Goal: Information Seeking & Learning: Learn about a topic

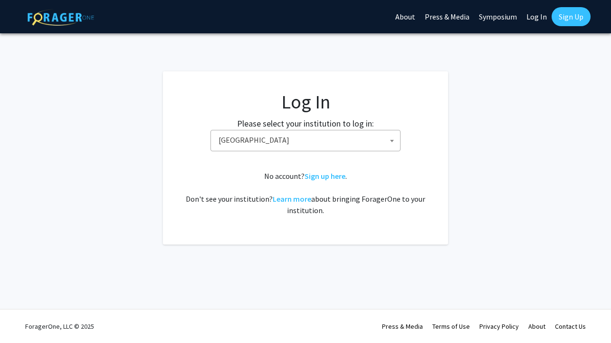
click at [295, 137] on span "[GEOGRAPHIC_DATA]" at bounding box center [307, 139] width 185 height 19
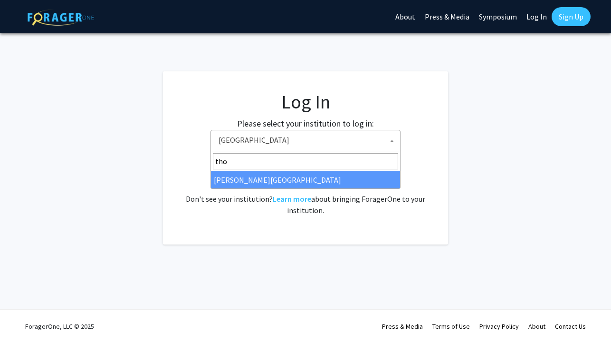
click at [275, 154] on input "tho" at bounding box center [305, 161] width 185 height 16
type input "tho"
select select "24"
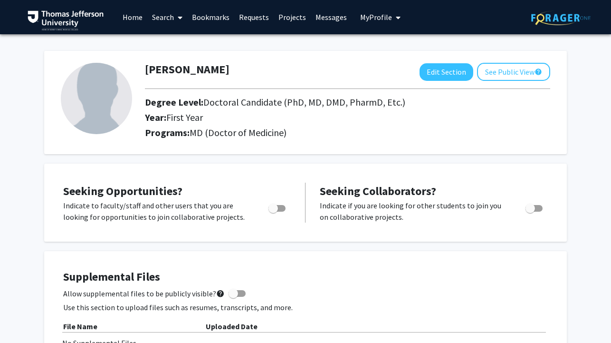
click at [285, 21] on link "Projects" at bounding box center [292, 16] width 37 height 33
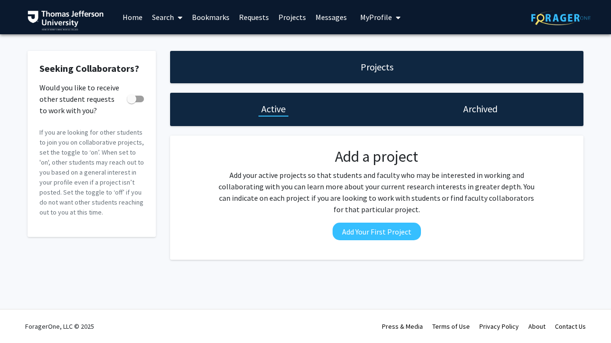
click at [164, 18] on link "Search" at bounding box center [167, 16] width 40 height 33
click at [169, 42] on span "Faculty/Staff" at bounding box center [182, 43] width 70 height 19
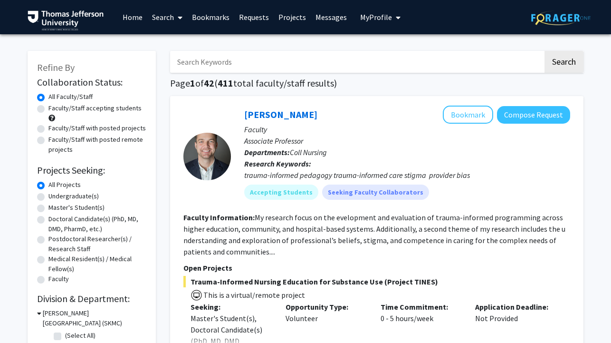
click at [65, 219] on label "Doctoral Candidate(s) (PhD, MD, DMD, PharmD, etc.)" at bounding box center [97, 224] width 98 height 20
click at [55, 219] on input "Doctoral Candidate(s) (PhD, MD, DMD, PharmD, etc.)" at bounding box center [51, 217] width 6 height 6
radio input "true"
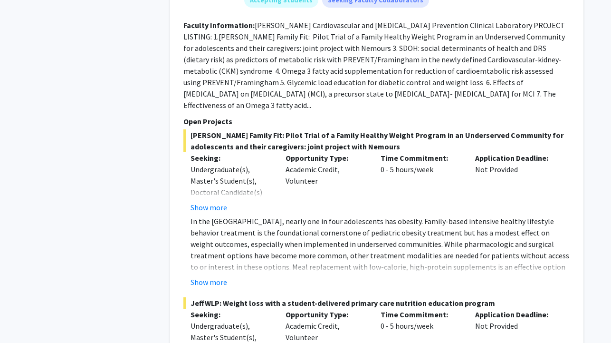
scroll to position [746, 0]
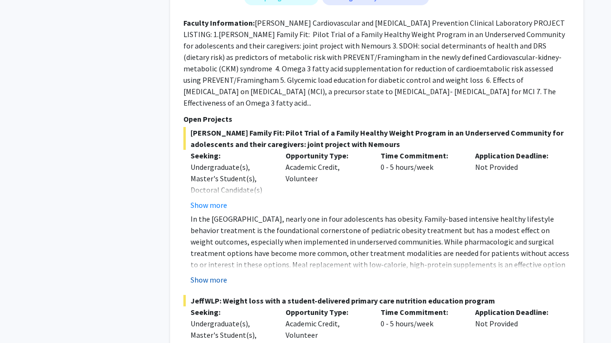
click at [215, 274] on button "Show more" at bounding box center [209, 279] width 37 height 11
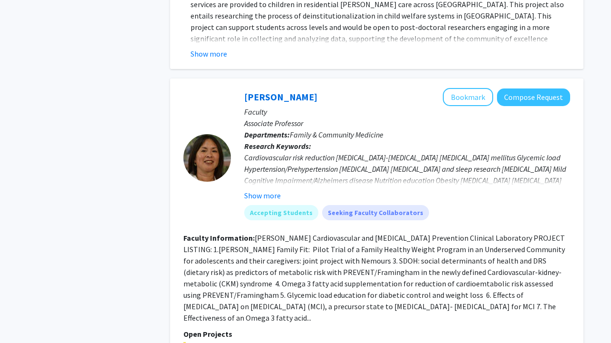
scroll to position [497, 0]
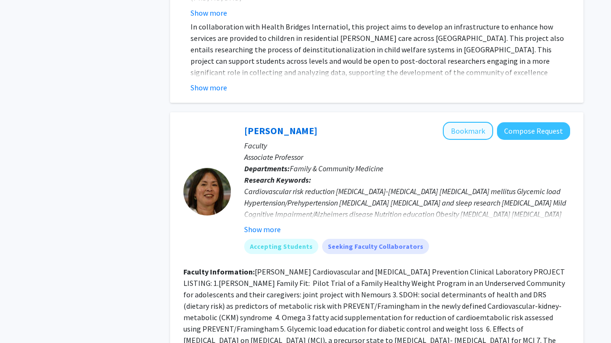
click at [474, 125] on button "Bookmark" at bounding box center [468, 131] width 50 height 18
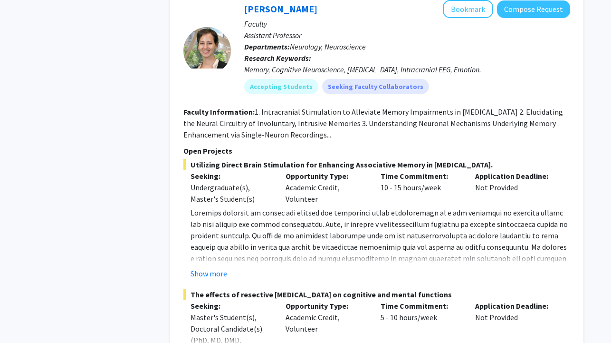
scroll to position [6378, 0]
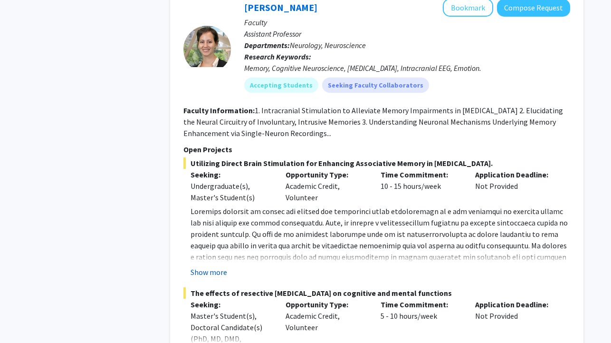
click at [219, 266] on button "Show more" at bounding box center [209, 271] width 37 height 11
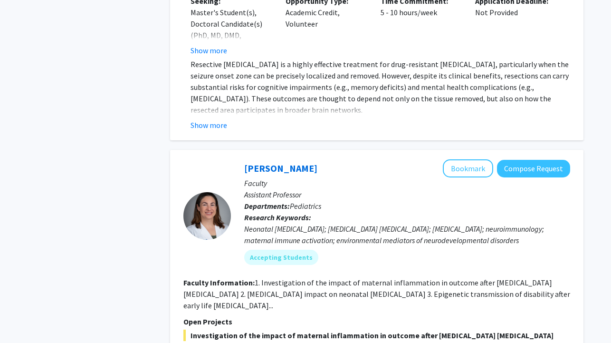
scroll to position [6759, 0]
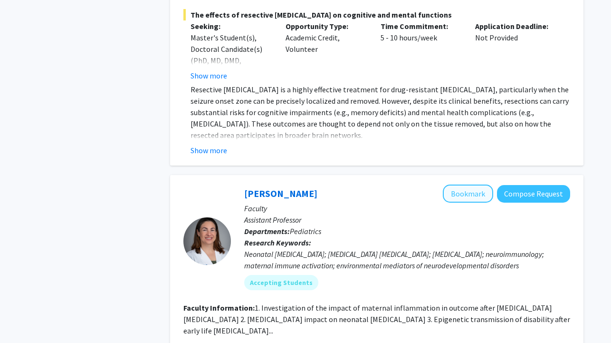
click at [458, 184] on button "Bookmark" at bounding box center [468, 193] width 50 height 18
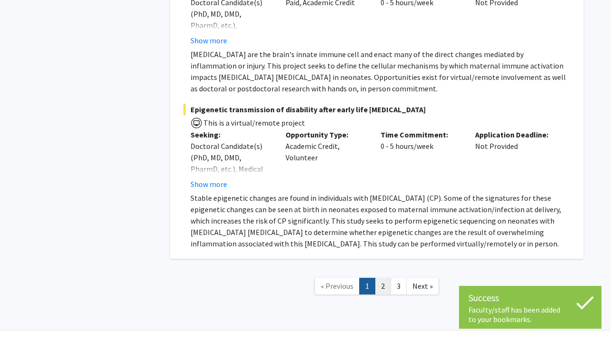
scroll to position [7295, 0]
click at [382, 278] on link "2" at bounding box center [383, 286] width 16 height 17
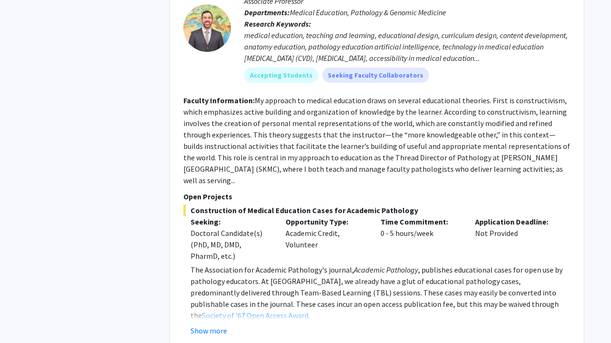
scroll to position [995, 0]
click at [212, 324] on button "Show more" at bounding box center [209, 329] width 37 height 11
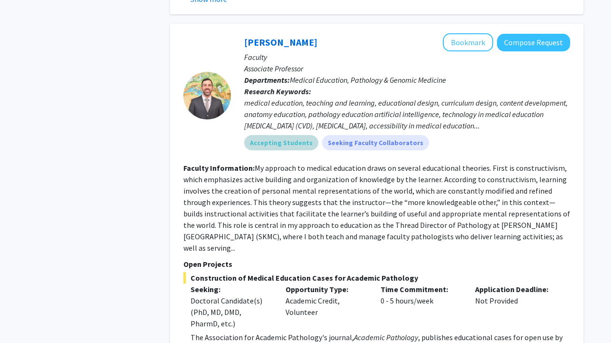
scroll to position [868, 0]
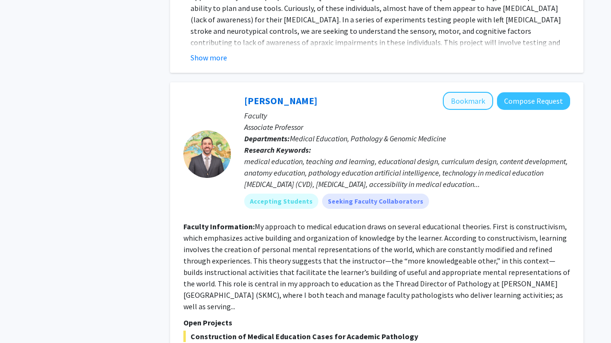
click at [483, 97] on button "Bookmark" at bounding box center [468, 101] width 50 height 18
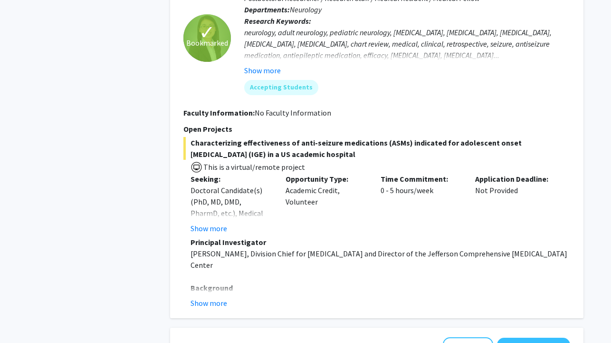
scroll to position [3103, 0]
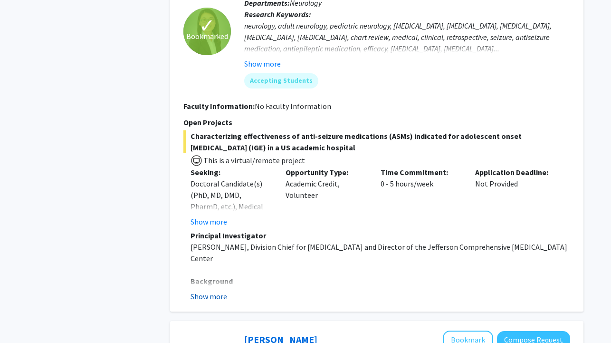
click at [217, 290] on button "Show more" at bounding box center [209, 295] width 37 height 11
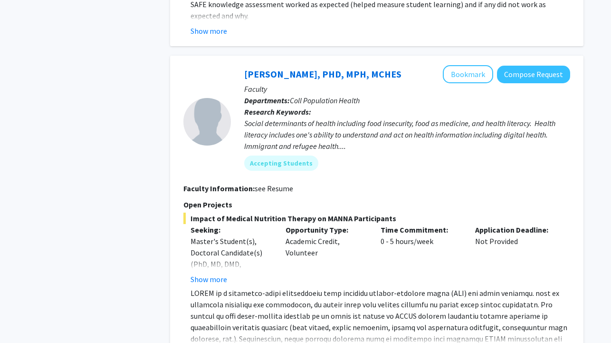
scroll to position [4392, 0]
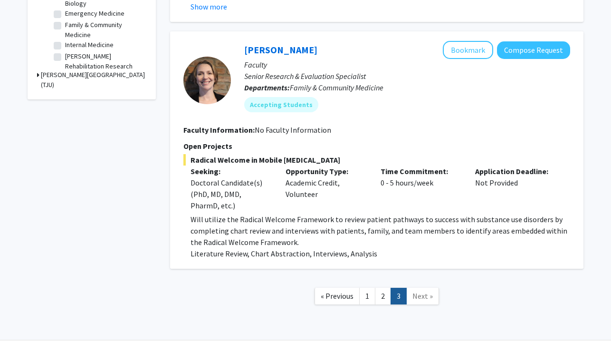
scroll to position [354, 0]
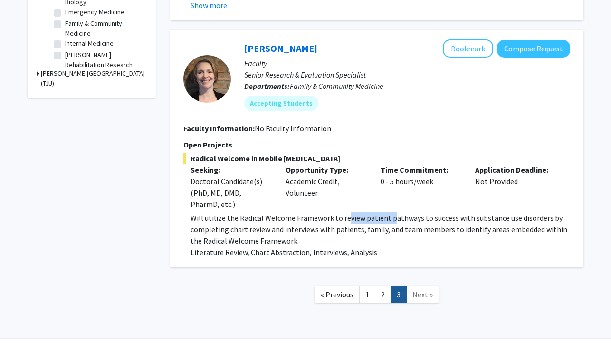
drag, startPoint x: 343, startPoint y: 220, endPoint x: 388, endPoint y: 219, distance: 44.2
click at [388, 219] on p "Will utilize the Radical Welcome Framework to review patient pathways to succes…" at bounding box center [381, 229] width 380 height 34
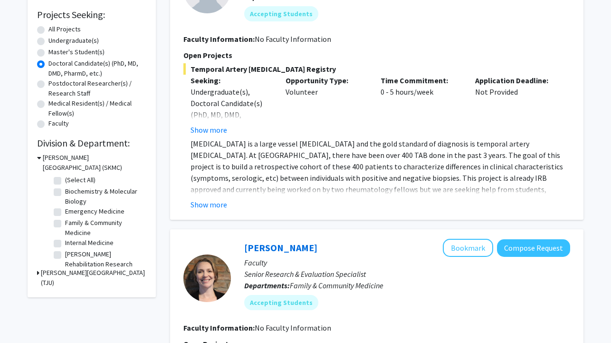
scroll to position [157, 0]
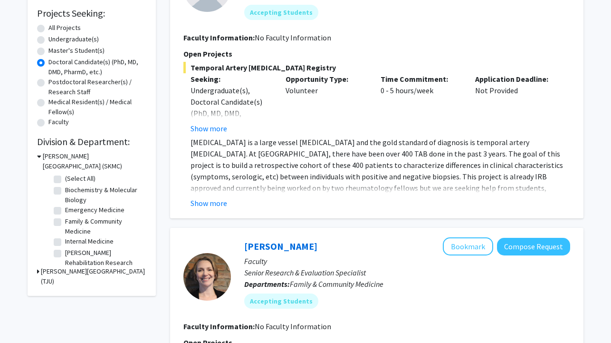
click at [44, 271] on h3 "[PERSON_NAME][GEOGRAPHIC_DATA] (TJU)" at bounding box center [93, 276] width 105 height 20
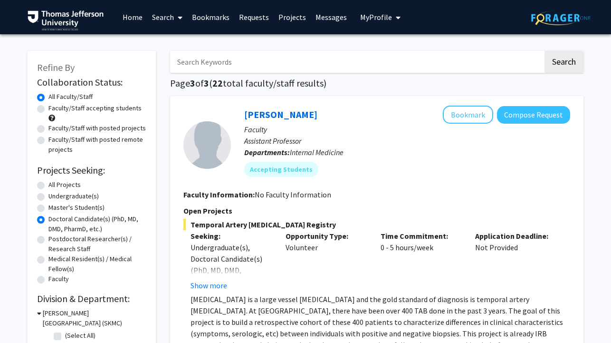
scroll to position [0, 0]
click at [222, 17] on link "Bookmarks" at bounding box center [210, 16] width 47 height 33
